Goal: Information Seeking & Learning: Stay updated

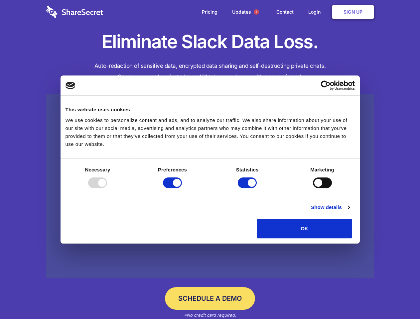
click at [107, 188] on div at bounding box center [97, 182] width 19 height 11
click at [182, 188] on input "Preferences" at bounding box center [172, 182] width 19 height 11
checkbox input "false"
click at [248, 188] on input "Statistics" at bounding box center [247, 182] width 19 height 11
checkbox input "false"
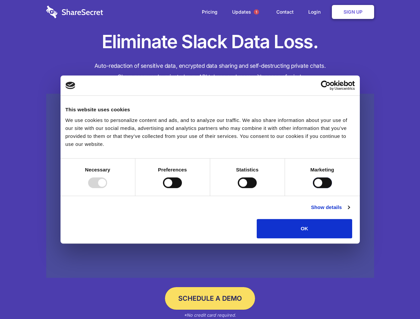
click at [313, 188] on input "Marketing" at bounding box center [322, 182] width 19 height 11
checkbox input "true"
click at [349, 211] on link "Show details" at bounding box center [330, 207] width 39 height 8
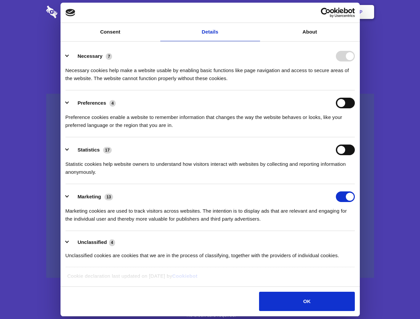
click at [355, 82] on div "Necessary cookies help make a website usable by enabling basic functions like p…" at bounding box center [209, 71] width 289 height 21
click at [256, 12] on span "1" at bounding box center [256, 11] width 5 height 5
